Goal: Transaction & Acquisition: Purchase product/service

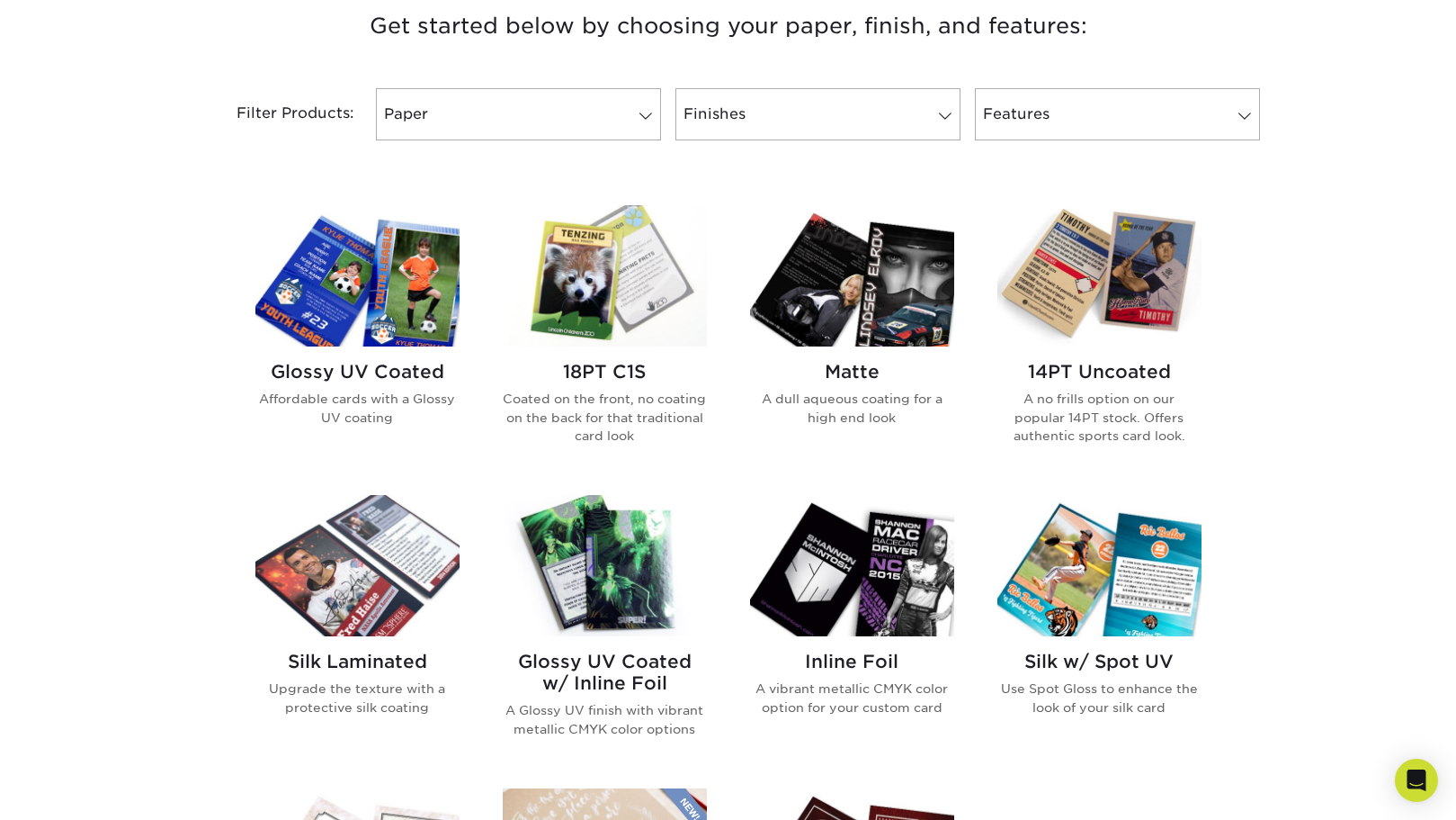
scroll to position [708, 0]
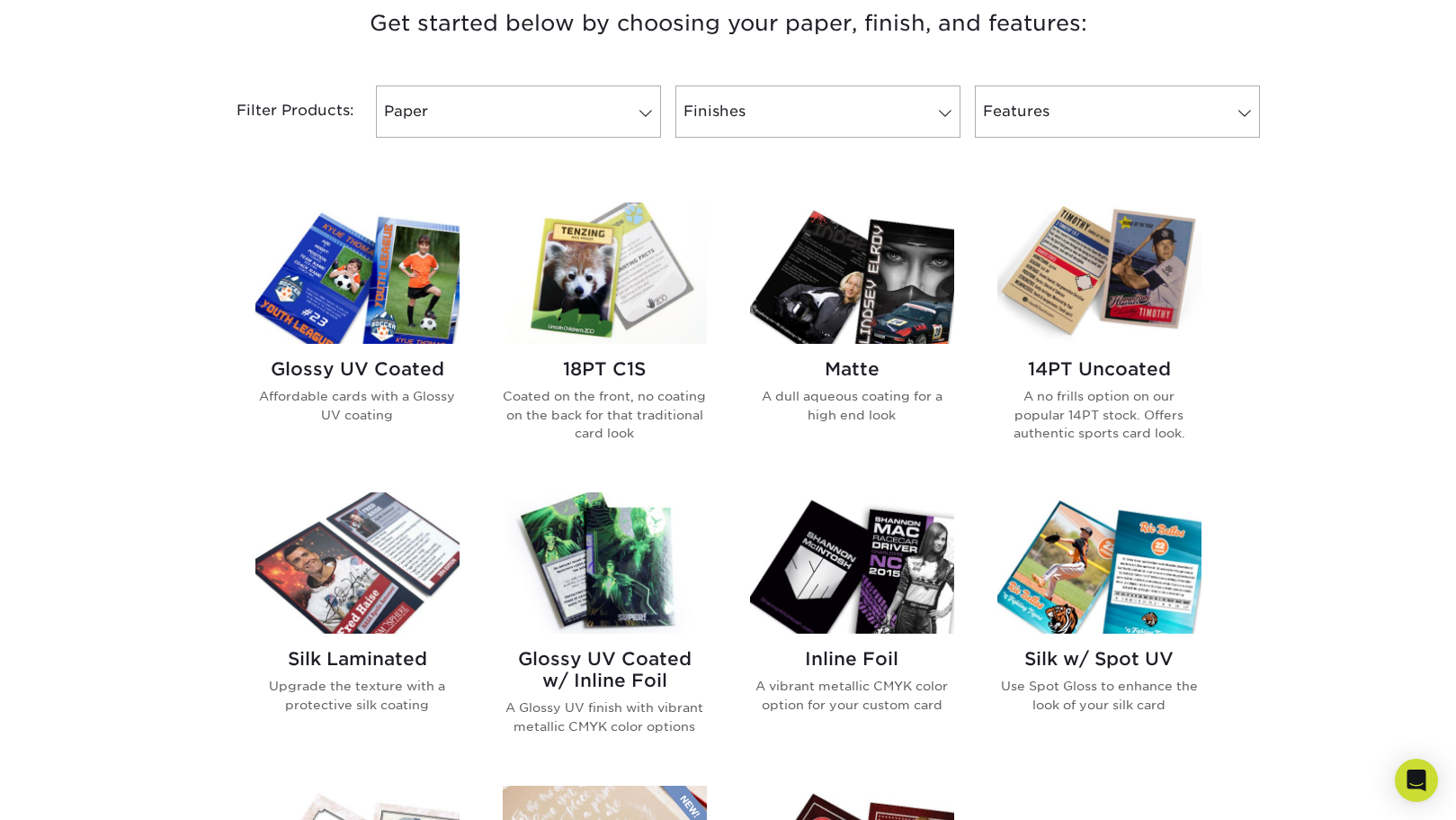
click at [338, 256] on img at bounding box center [357, 273] width 204 height 142
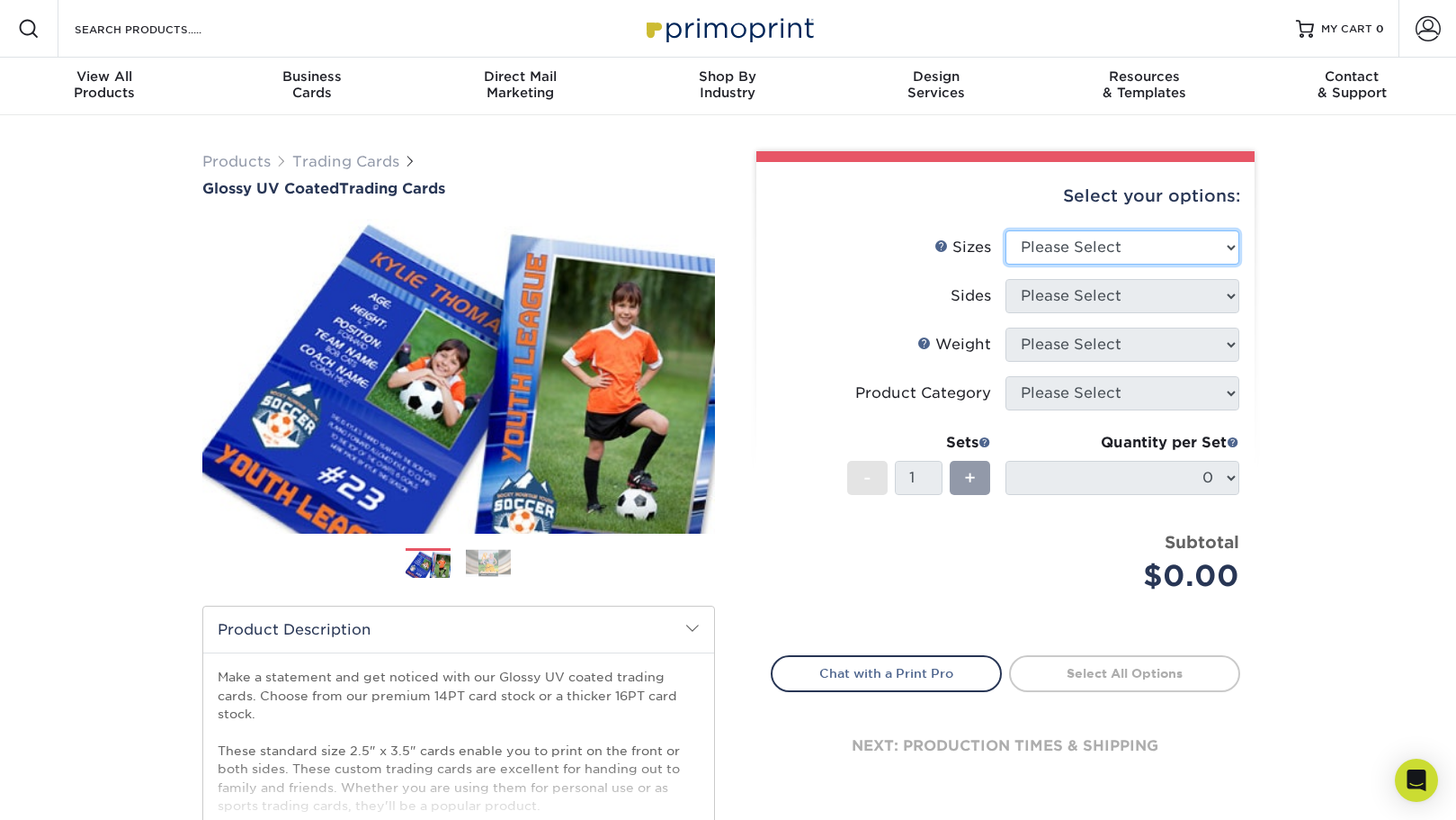
select select "2.50x3.50"
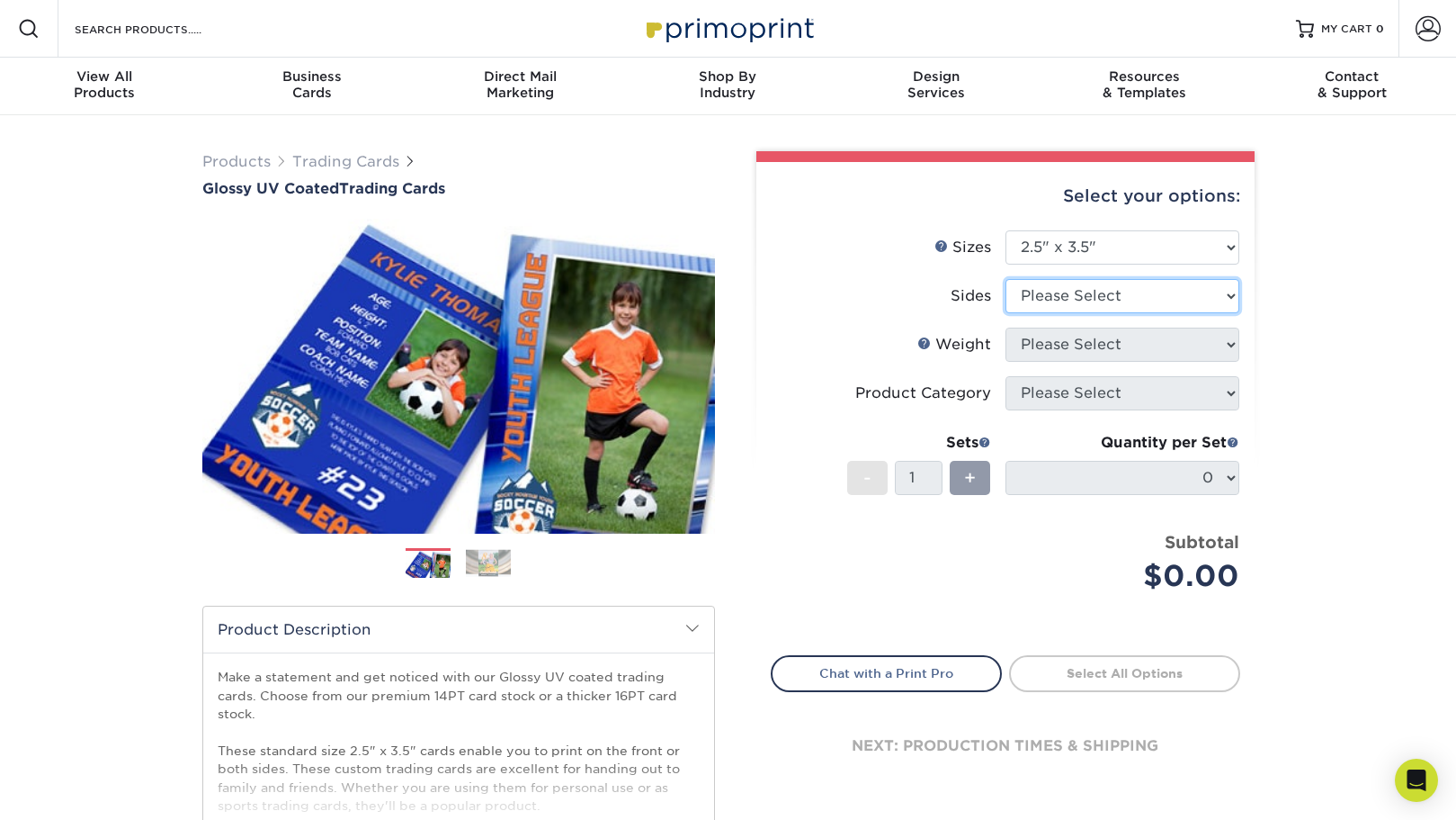
select select "13abbda7-1d64-4f25-8bb2-c179b224825d"
select select "14PT"
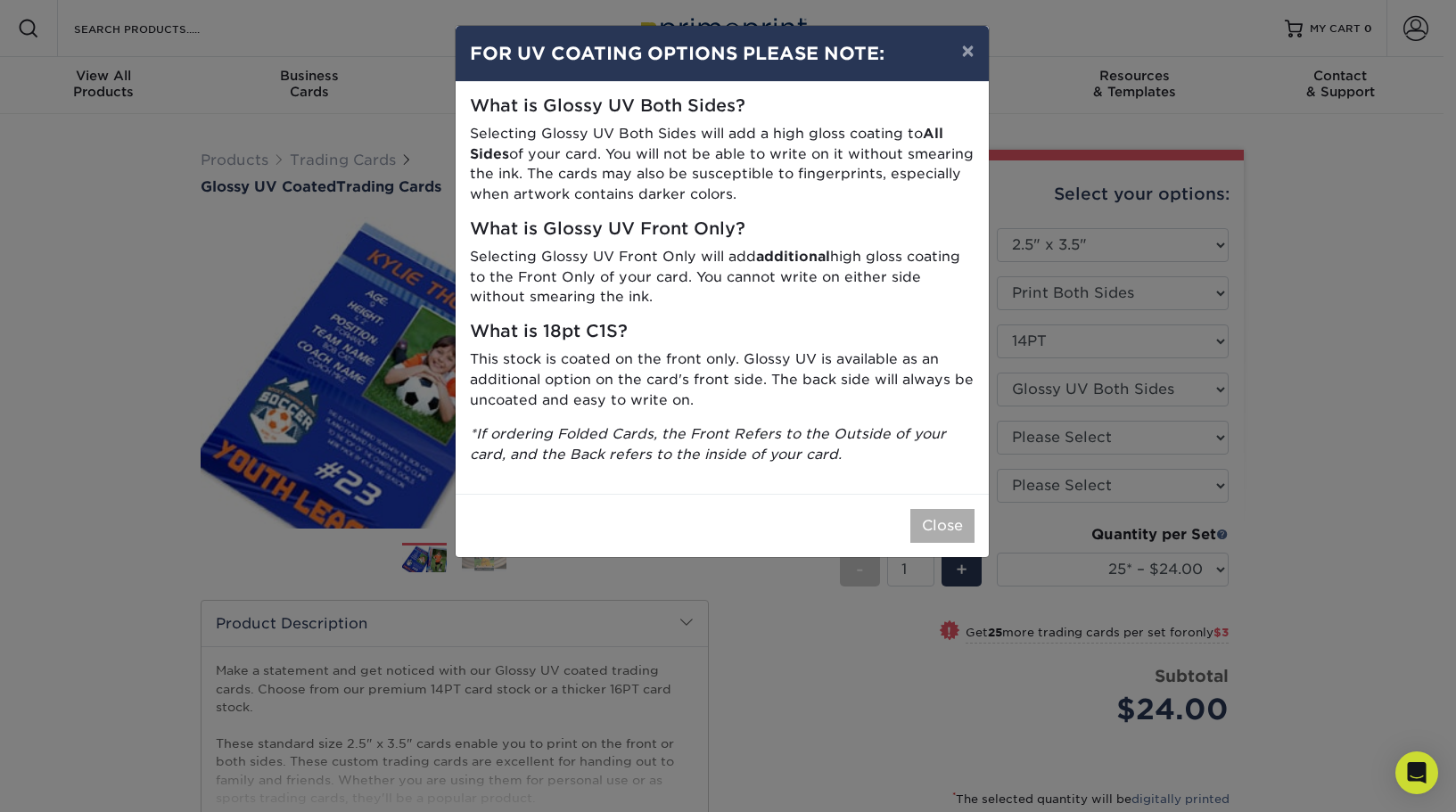
click at [955, 509] on button "Close" at bounding box center [942, 526] width 64 height 34
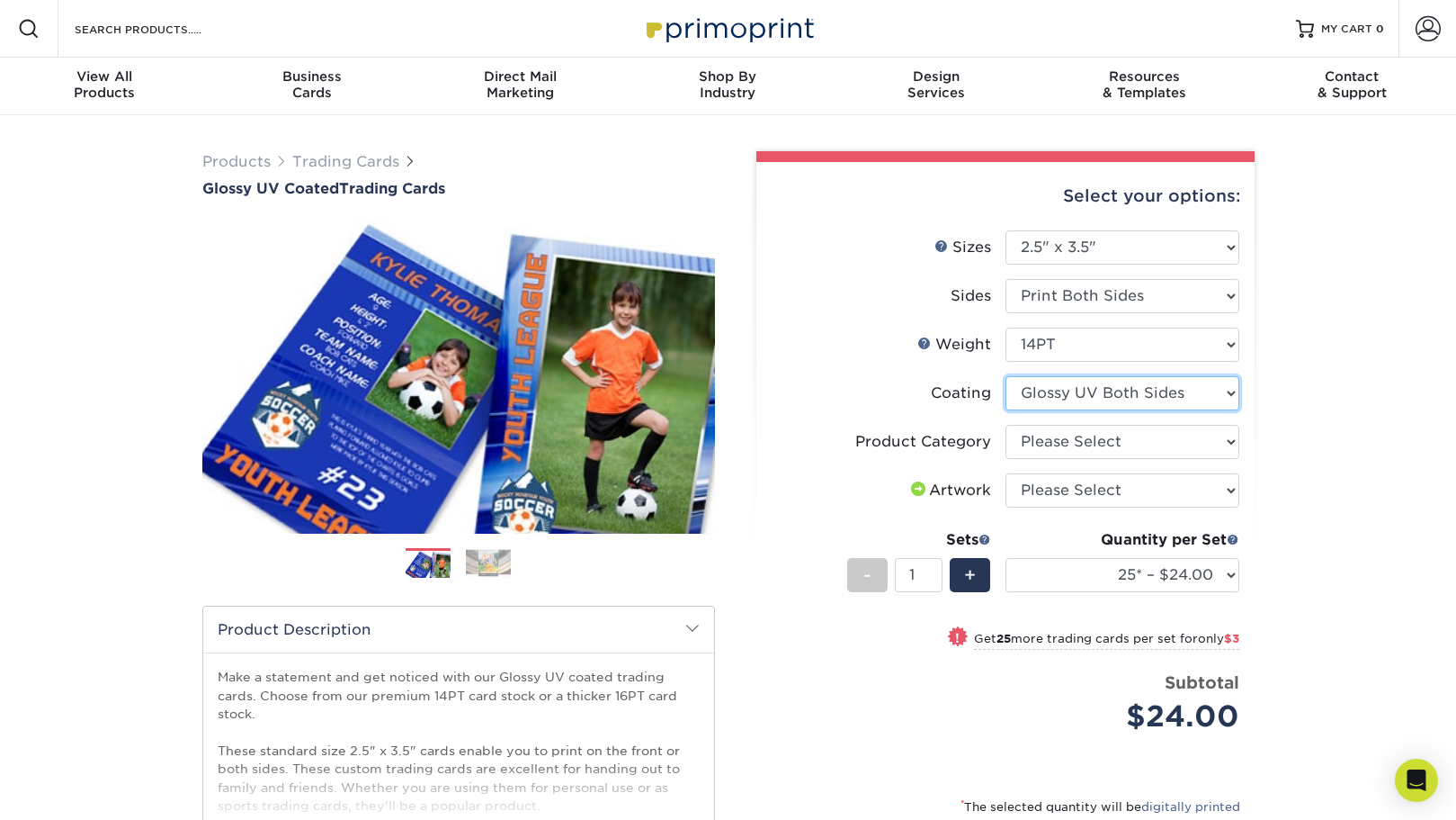
select select "1e8116af-acfc-44b1-83dc-8181aa338834"
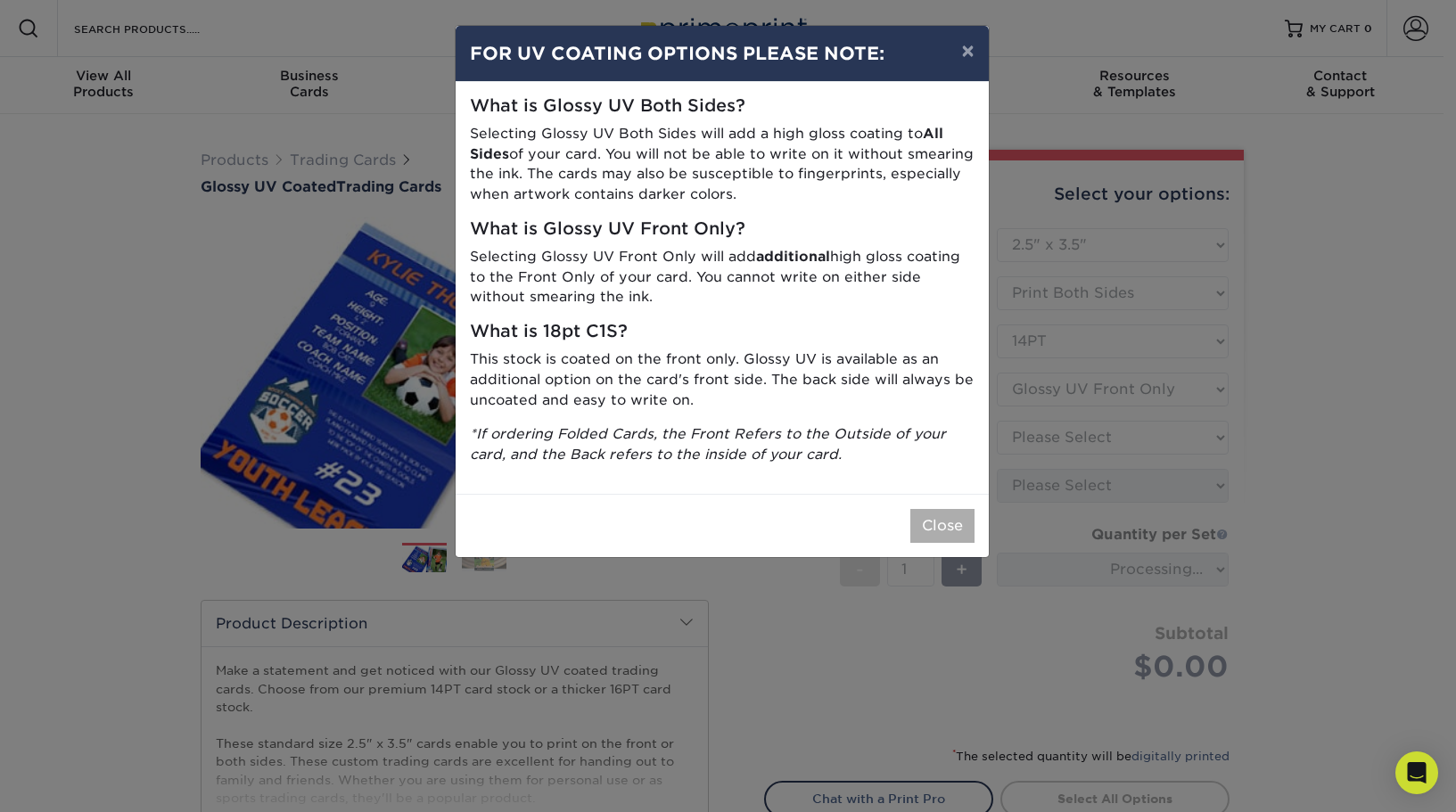
click at [941, 509] on button "Close" at bounding box center [942, 526] width 64 height 34
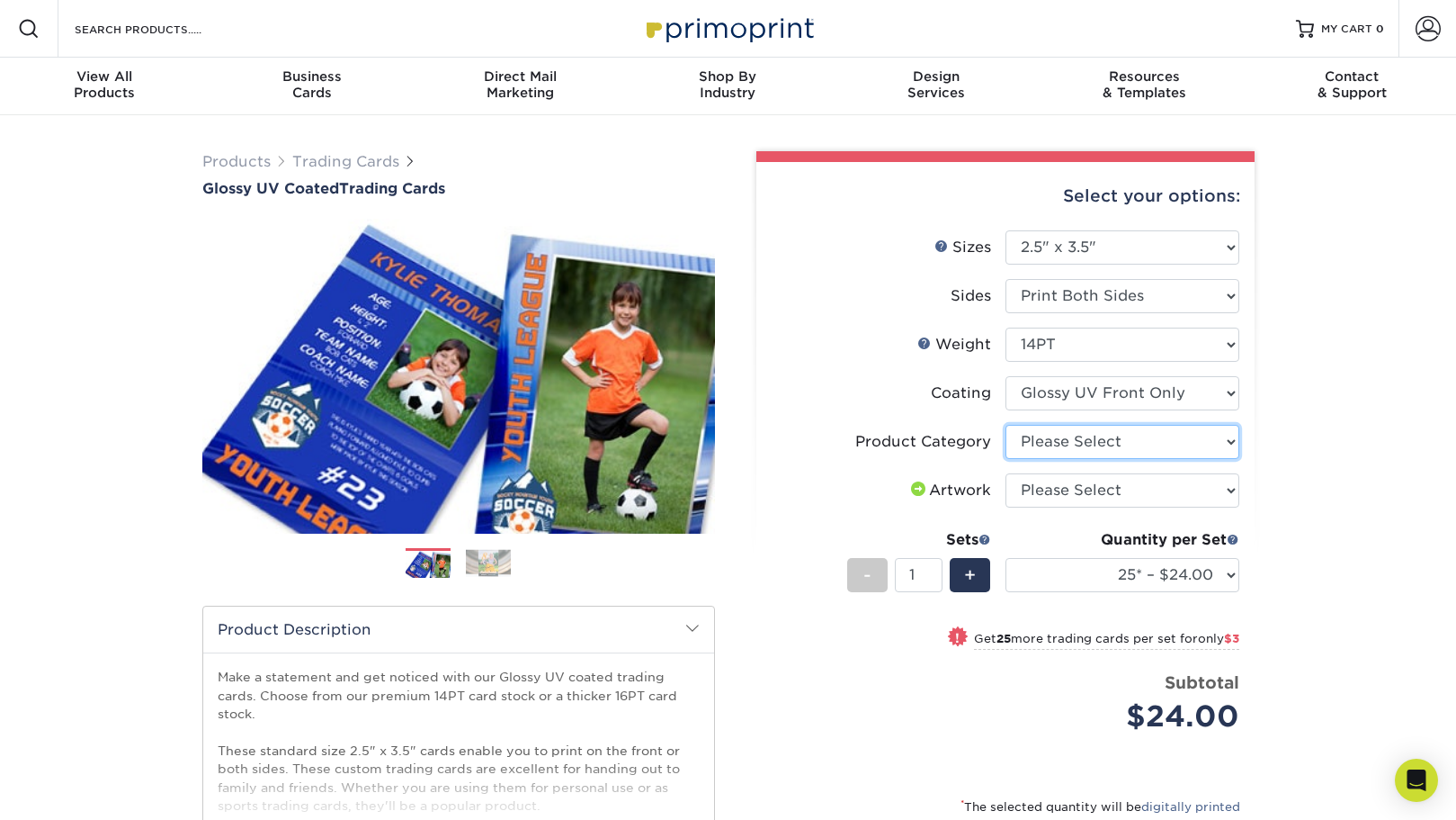
select select "c2f9bce9-36c2-409d-b101-c29d9d031e18"
select select "upload"
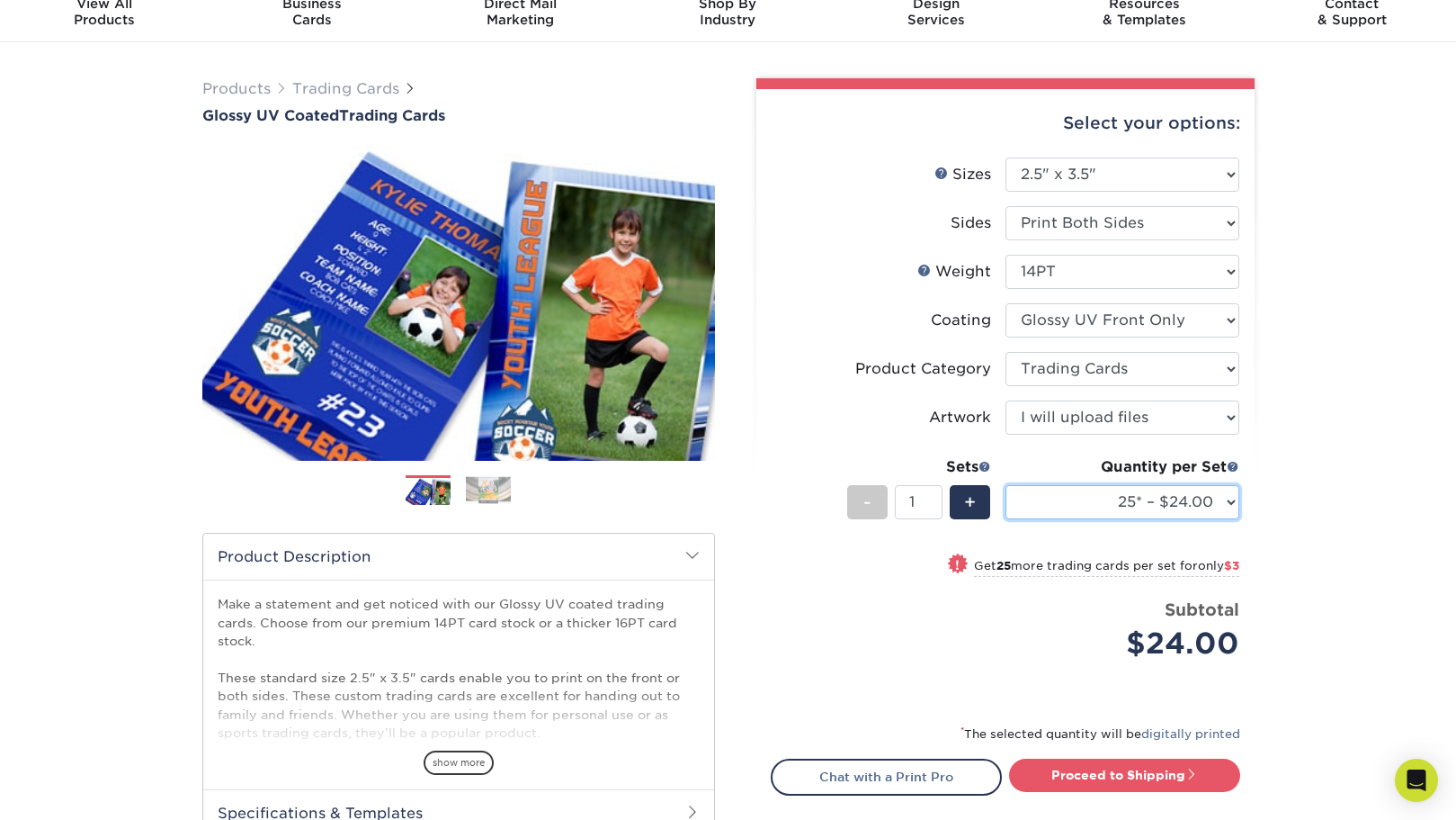
scroll to position [74, 0]
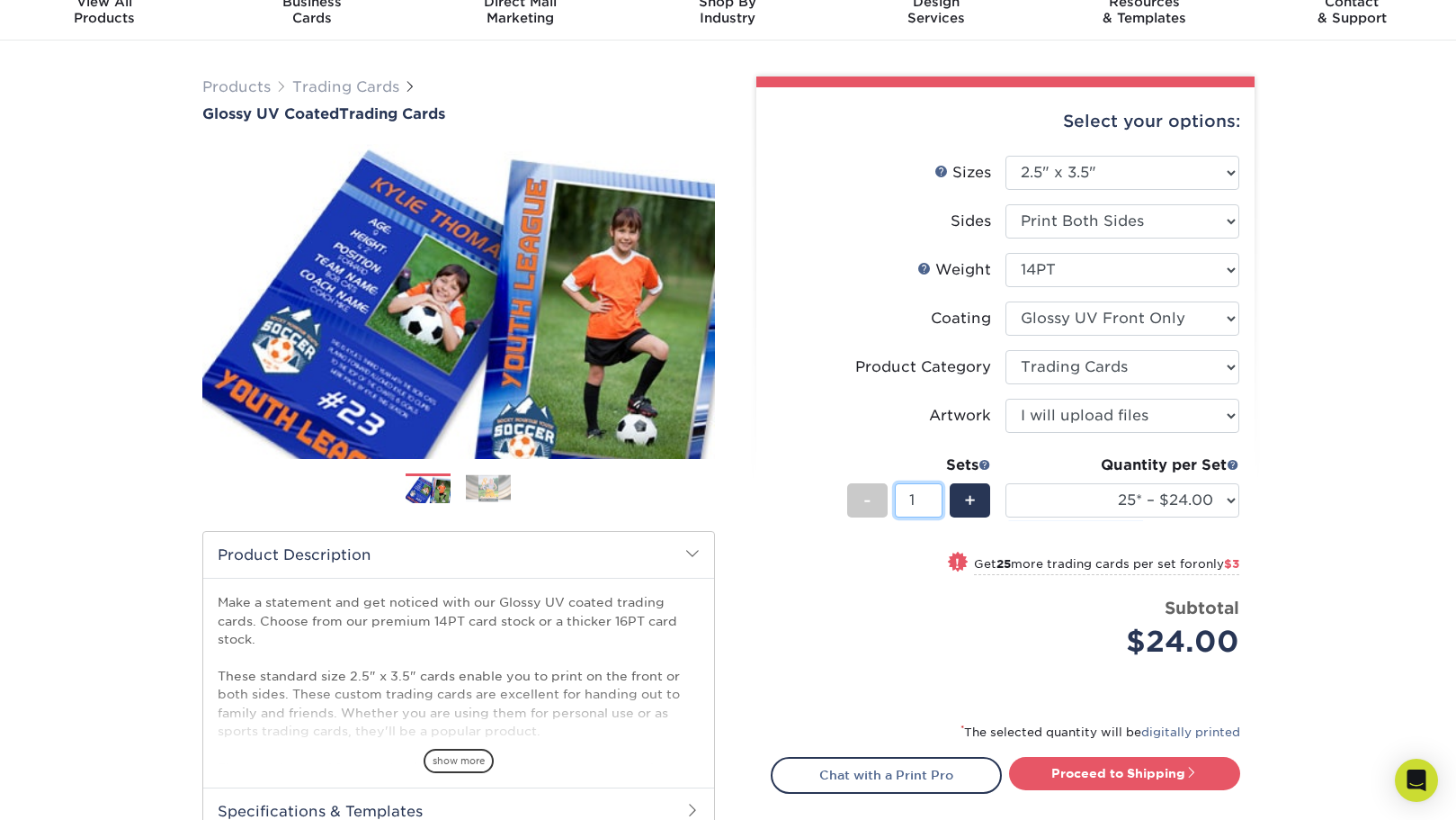
click at [936, 509] on input "1" at bounding box center [918, 501] width 48 height 34
click at [878, 500] on div "-" at bounding box center [868, 501] width 41 height 34
click at [869, 487] on span "-" at bounding box center [867, 501] width 8 height 27
click at [869, 489] on span "-" at bounding box center [867, 501] width 8 height 27
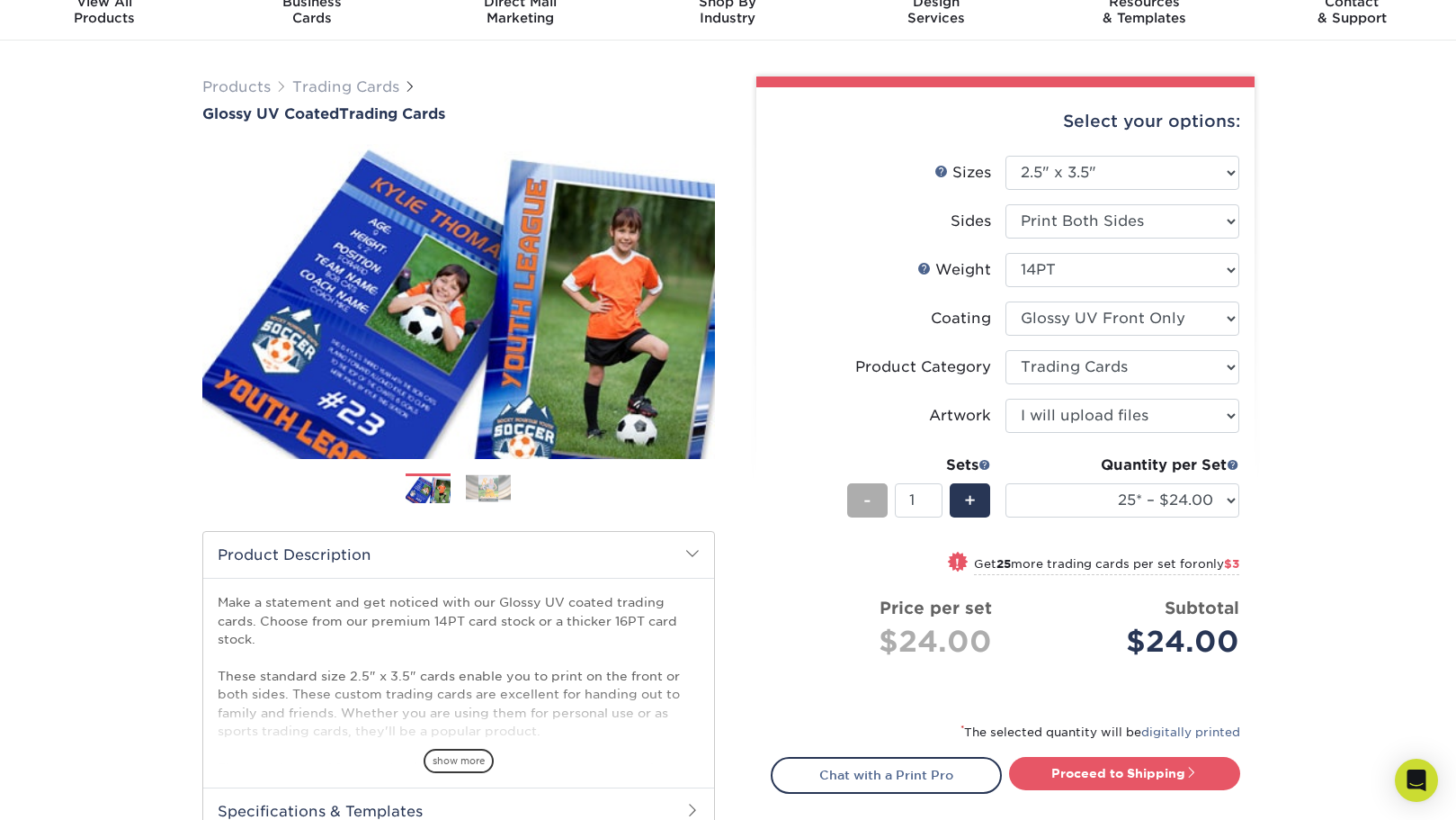
click at [869, 489] on span "-" at bounding box center [867, 501] width 8 height 27
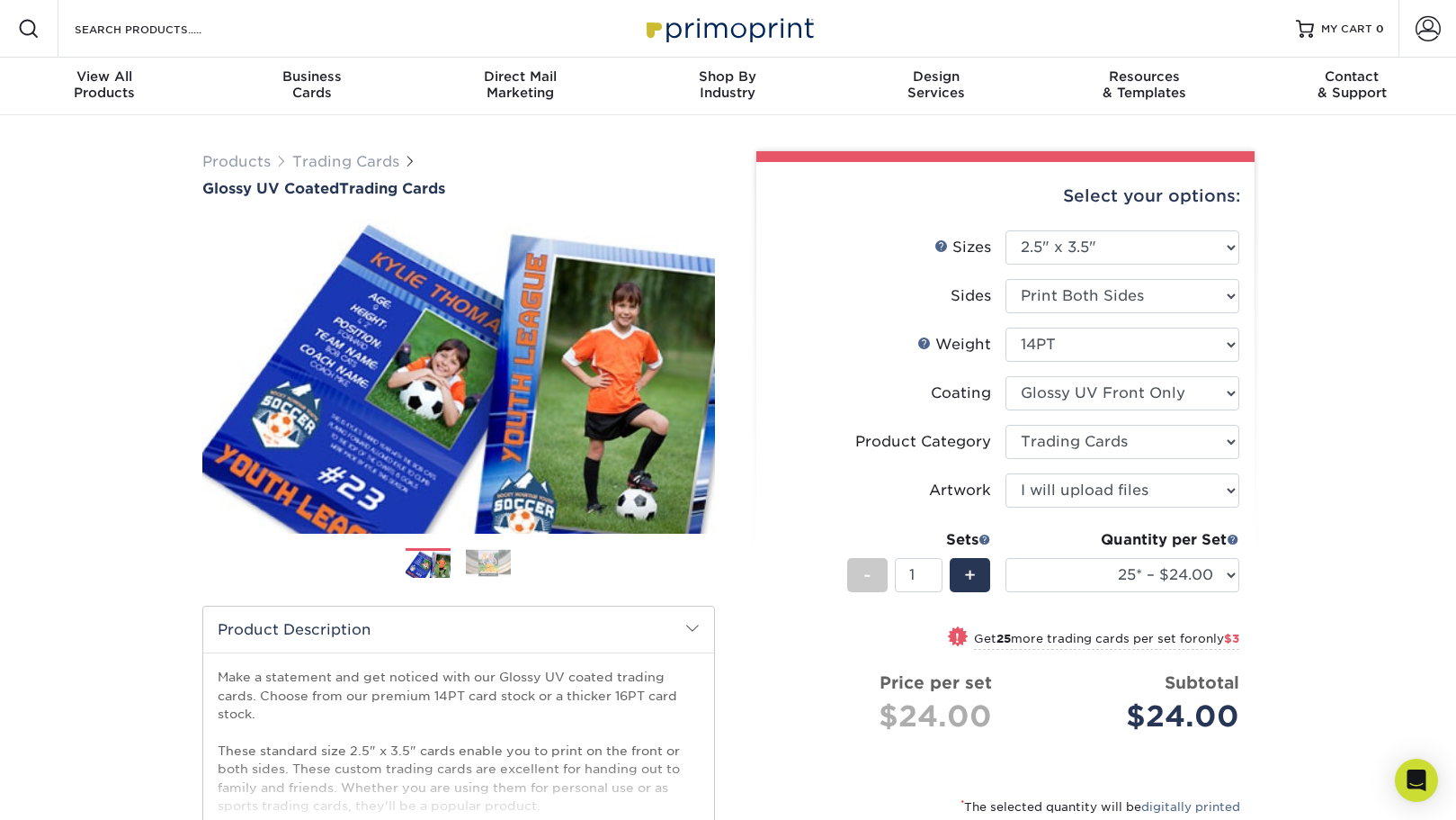
scroll to position [0, 0]
